Goal: Task Accomplishment & Management: Complete application form

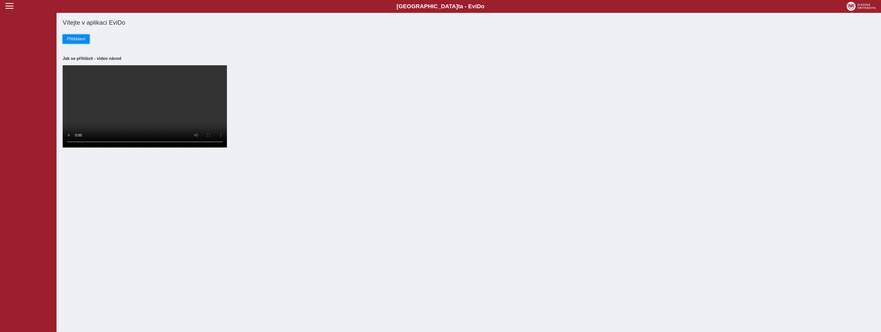
click at [79, 40] on span "Přihlášení" at bounding box center [76, 39] width 18 height 5
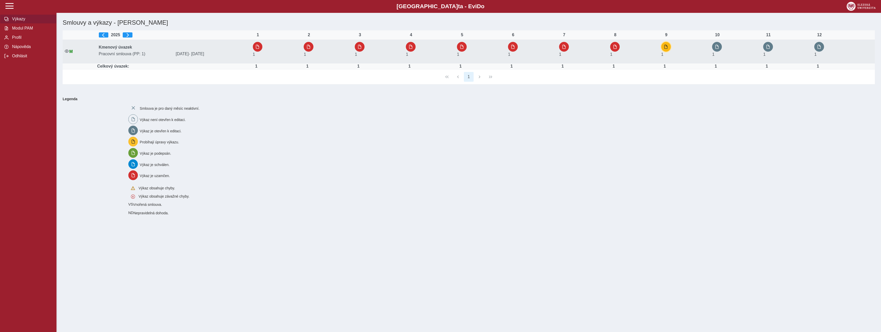
click at [666, 47] on span "button" at bounding box center [666, 47] width 4 height 4
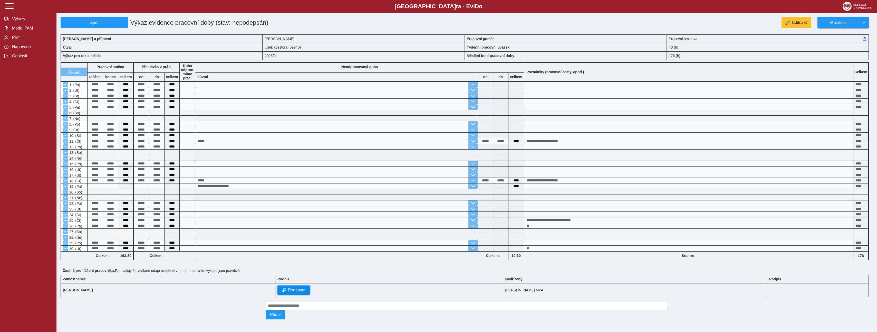
click at [306, 291] on span "Podepsat" at bounding box center [296, 290] width 17 height 5
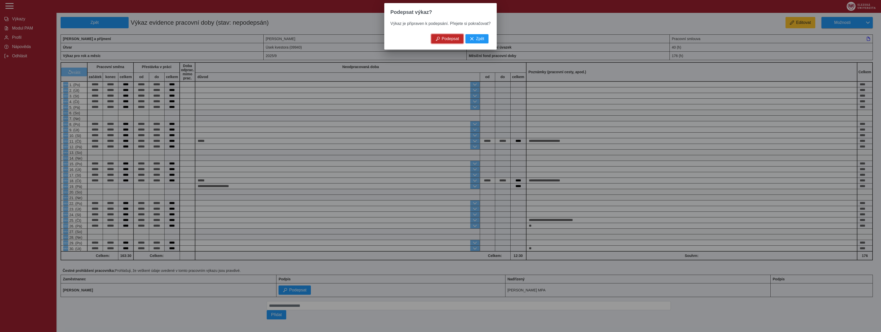
click at [447, 41] on span "Podepsat" at bounding box center [450, 38] width 17 height 5
